Goal: Information Seeking & Learning: Understand process/instructions

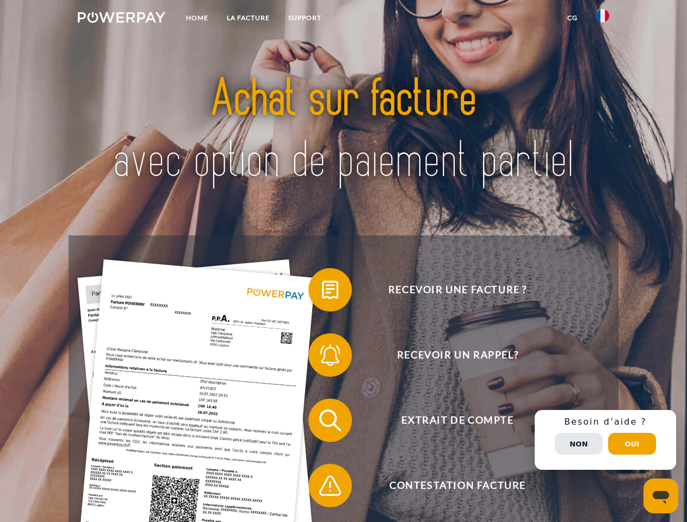
click at [121, 19] on img at bounding box center [122, 17] width 88 height 11
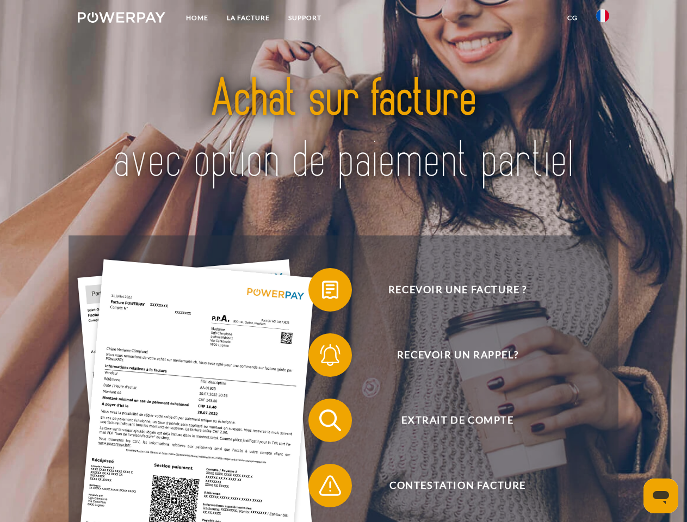
click at [603, 19] on img at bounding box center [602, 15] width 13 height 13
click at [572, 18] on link "CG" at bounding box center [572, 18] width 29 height 20
click at [322, 292] on span at bounding box center [314, 290] width 54 height 54
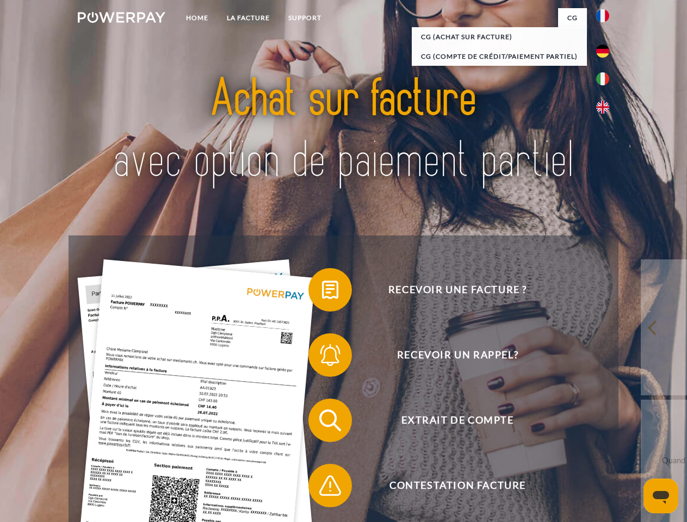
click at [322, 357] on div "Recevoir une facture ? Recevoir un rappel? Extrait de compte retour" at bounding box center [343, 453] width 549 height 435
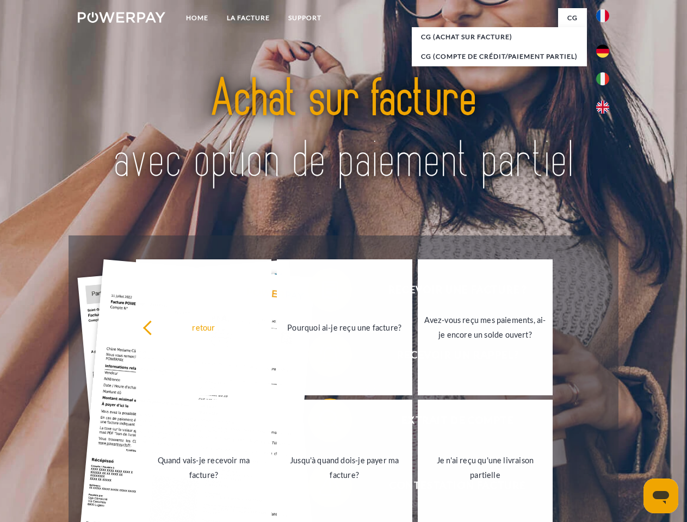
click at [322, 423] on link "Jusqu'à quand dois-je payer ma facture?" at bounding box center [344, 468] width 135 height 136
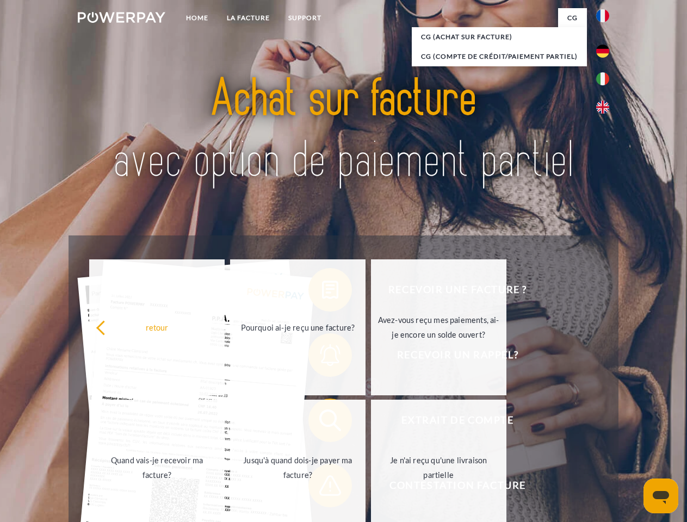
click at [322, 488] on span at bounding box center [314, 486] width 54 height 54
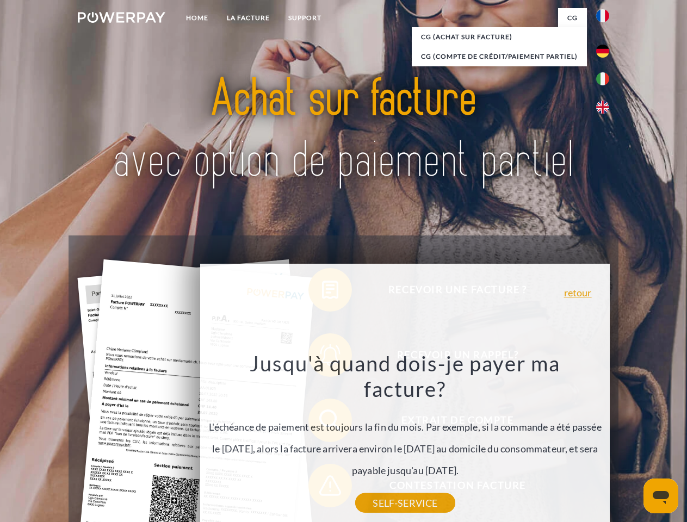
click at [605, 440] on div "Recevoir une facture ? Recevoir un rappel? Extrait de compte retour" at bounding box center [343, 453] width 549 height 435
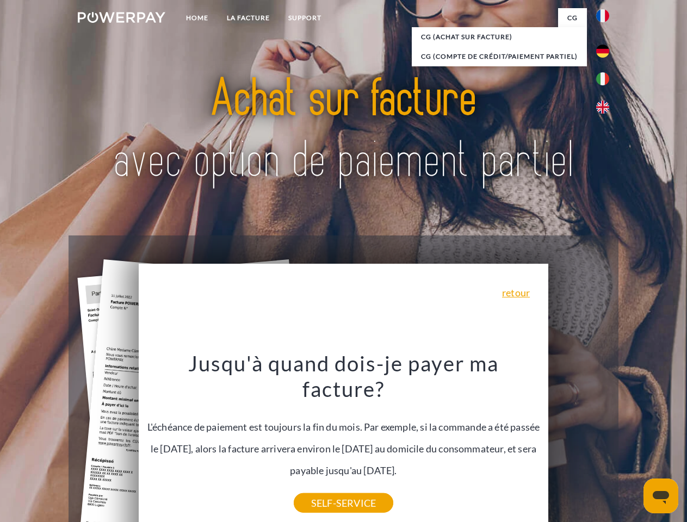
click at [579, 442] on span "Extrait de compte" at bounding box center [457, 421] width 267 height 44
click at [632, 444] on header "Home LA FACTURE Support" at bounding box center [343, 375] width 687 height 751
